Goal: Task Accomplishment & Management: Use online tool/utility

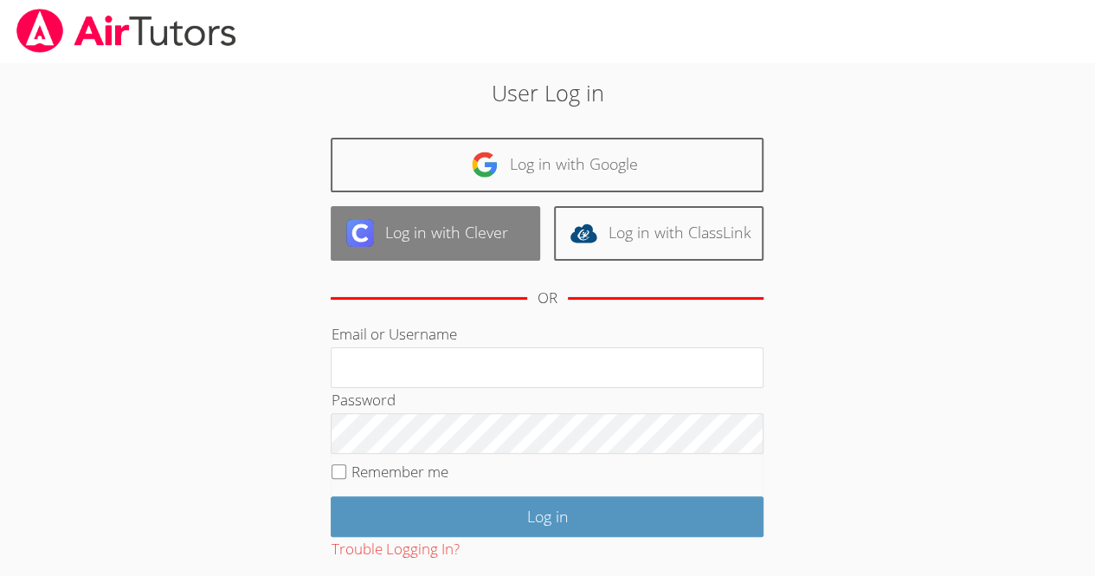
click at [512, 236] on link "Log in with Clever" at bounding box center [435, 233] width 209 height 55
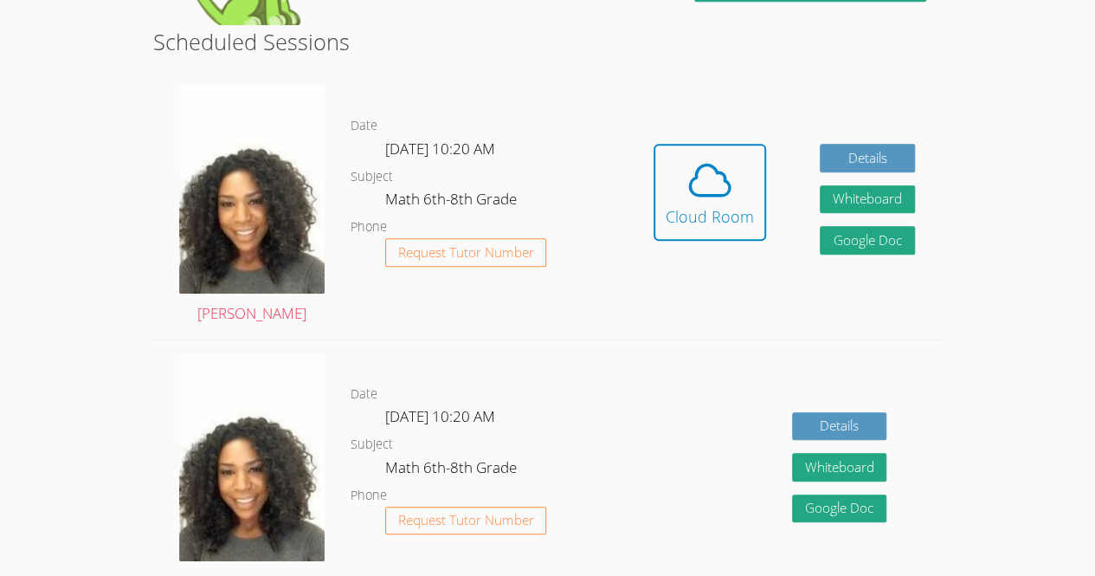
scroll to position [429, 0]
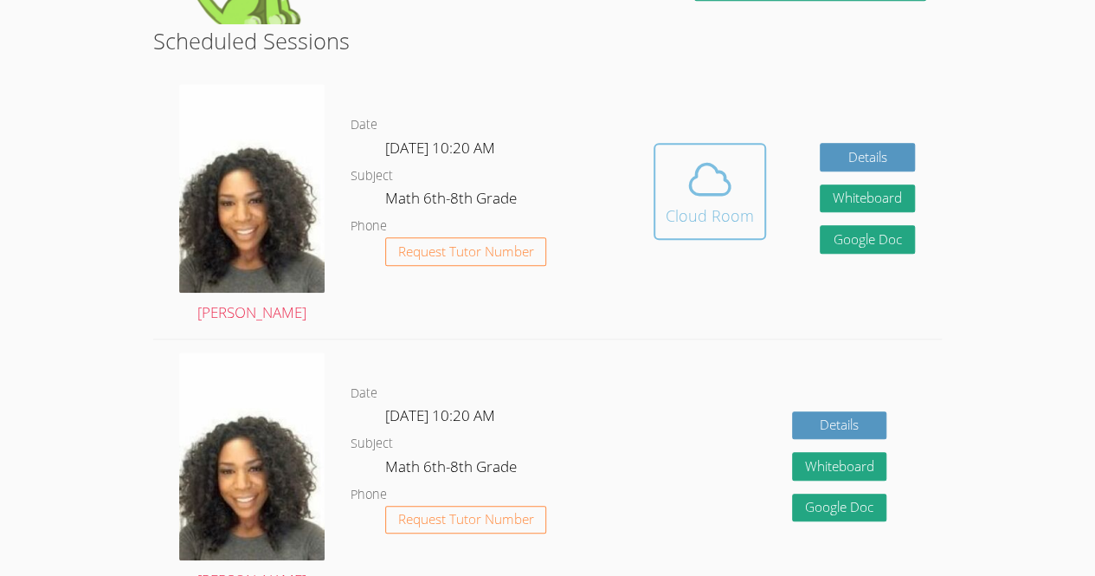
click at [696, 188] on icon at bounding box center [710, 179] width 48 height 48
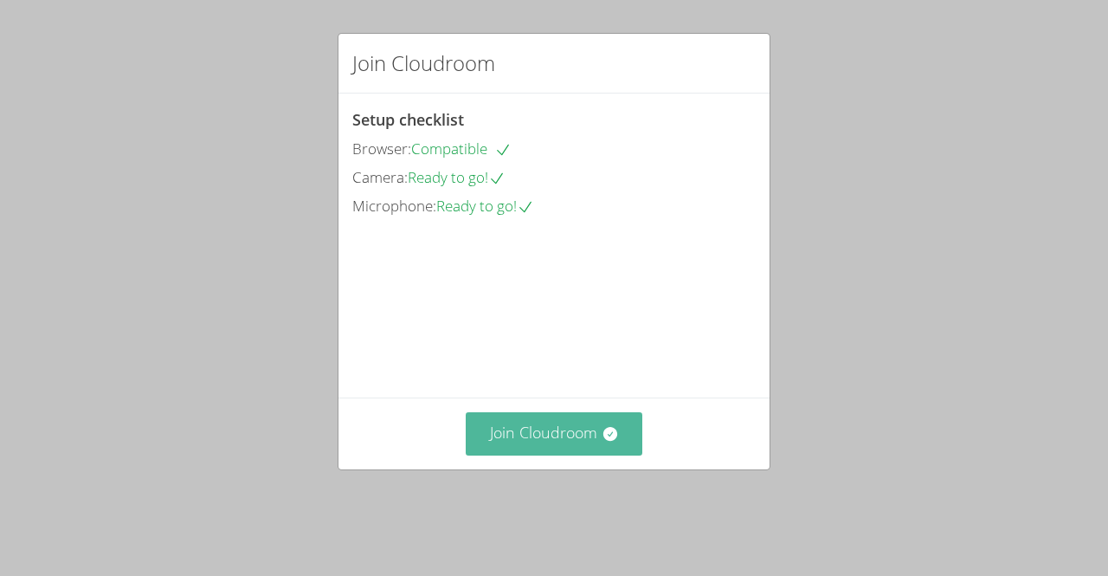
click at [592, 444] on button "Join Cloudroom" at bounding box center [554, 433] width 177 height 42
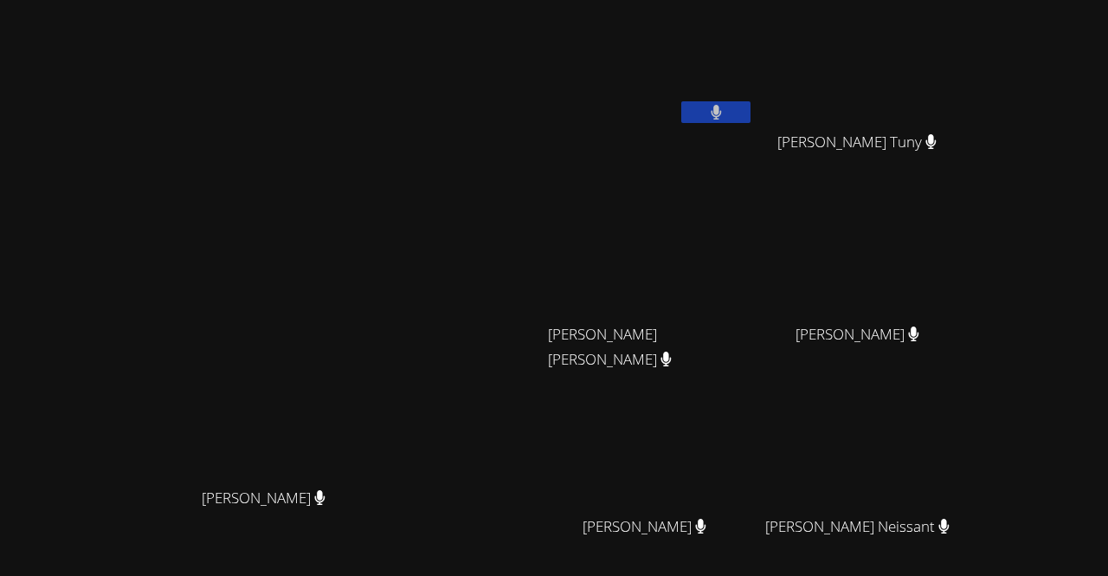
click at [754, 320] on div "[PERSON_NAME] [PERSON_NAME]" at bounding box center [651, 349] width 206 height 69
click at [751, 110] on button at bounding box center [715, 112] width 69 height 22
click at [751, 107] on button at bounding box center [715, 112] width 69 height 22
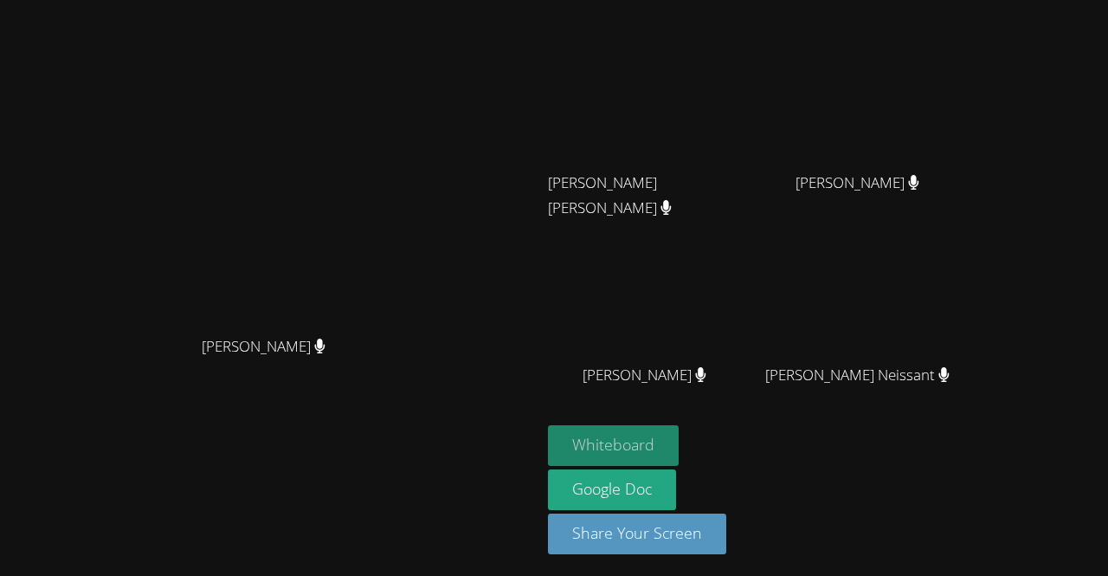
click at [679, 444] on button "Whiteboard" at bounding box center [613, 445] width 131 height 41
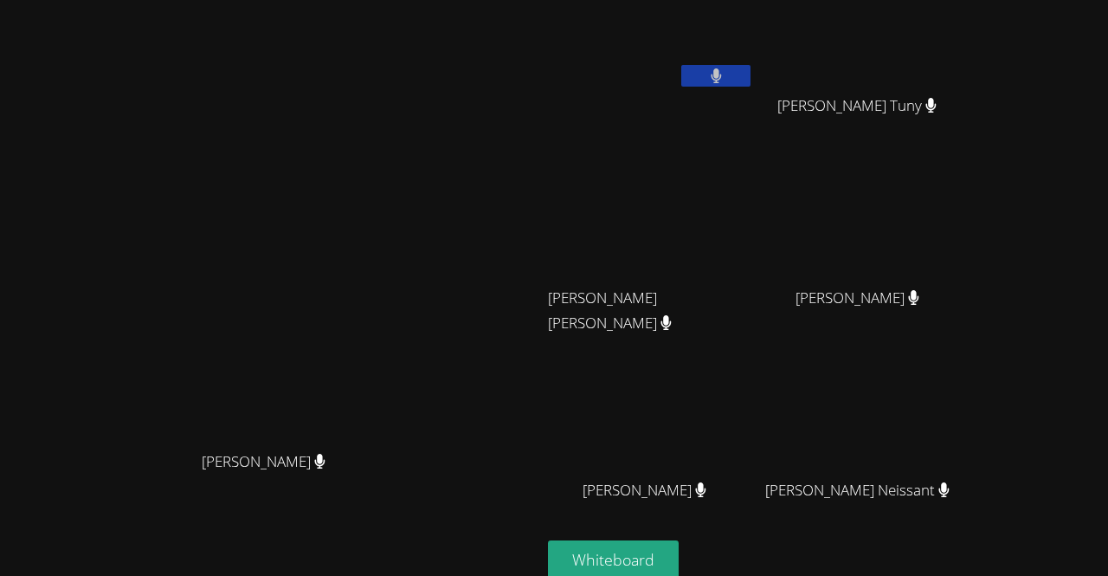
scroll to position [0, 0]
